Goal: Find specific page/section: Find specific page/section

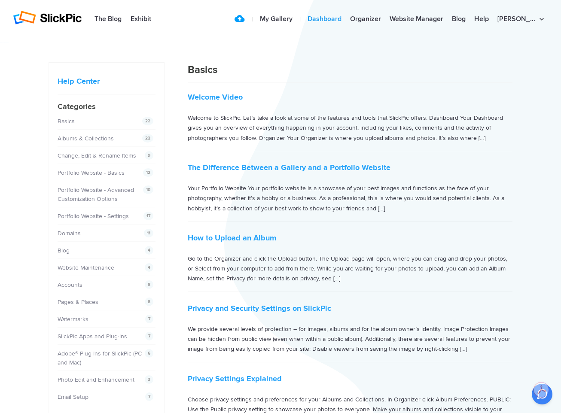
click at [325, 27] on link "Dashboard" at bounding box center [324, 19] width 42 height 17
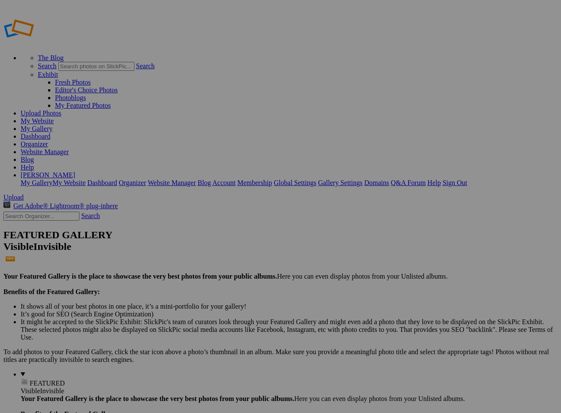
click at [69, 148] on link "Website Manager" at bounding box center [45, 151] width 48 height 7
